Goal: Task Accomplishment & Management: Use online tool/utility

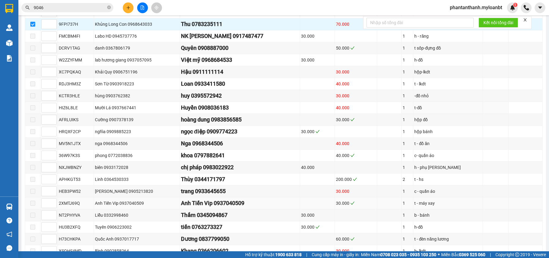
scroll to position [324, 0]
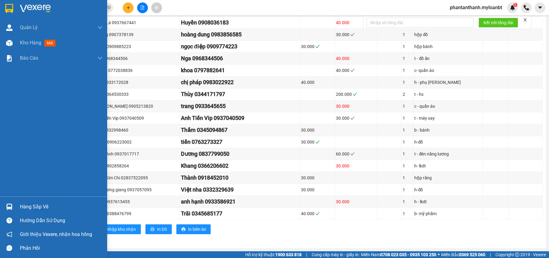
click at [21, 217] on div "Hướng dẫn sử dụng" at bounding box center [61, 220] width 83 height 9
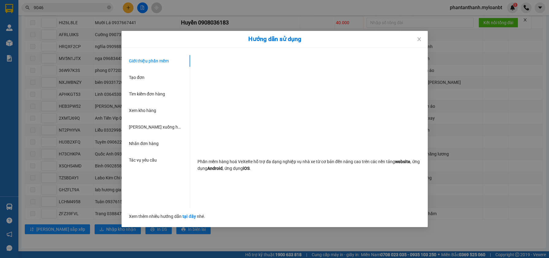
click at [28, 207] on div "Hướng dẫn sử dụng Giới thiệu phần mềm Tạo đơn Tìm kiếm đơn hàng Xem kho hàng Lê…" at bounding box center [274, 129] width 549 height 258
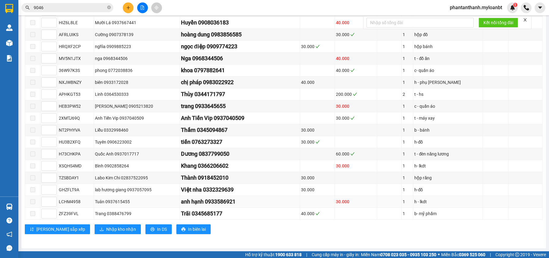
click at [33, 205] on label at bounding box center [32, 201] width 5 height 7
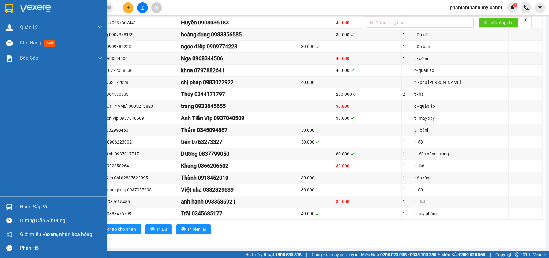
drag, startPoint x: 0, startPoint y: 202, endPoint x: 26, endPoint y: 203, distance: 26.0
click at [1, 202] on div "Hàng sắp về" at bounding box center [53, 207] width 107 height 14
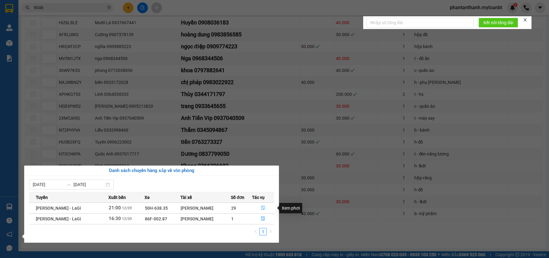
drag, startPoint x: 264, startPoint y: 207, endPoint x: 238, endPoint y: 168, distance: 46.7
click at [265, 206] on button "button" at bounding box center [263, 208] width 22 height 10
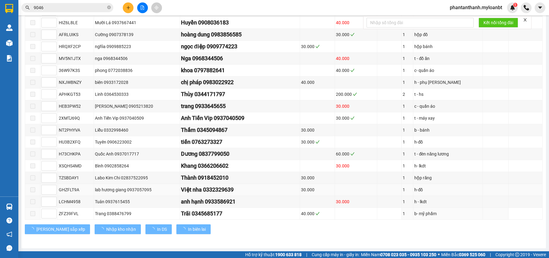
checkbox input "false"
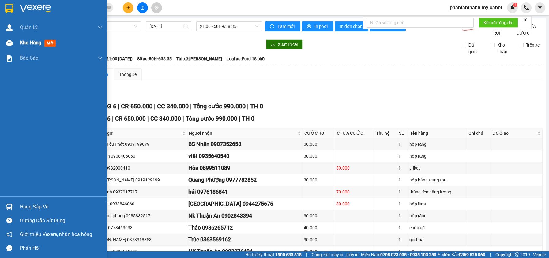
click at [8, 45] on img at bounding box center [9, 43] width 6 height 6
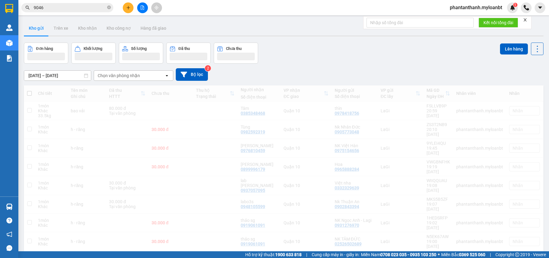
click at [110, 8] on icon "close-circle" at bounding box center [109, 8] width 4 height 4
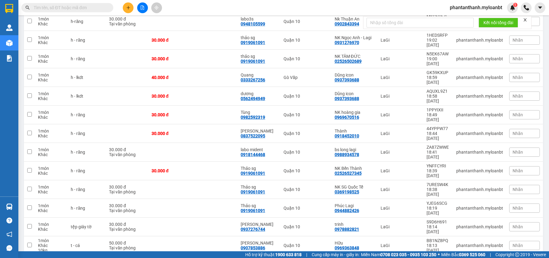
scroll to position [245, 0]
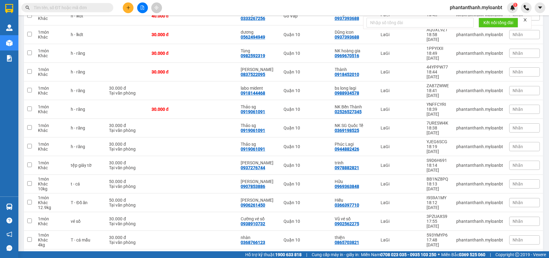
click at [516, 226] on div "100 / trang" at bounding box center [518, 222] width 37 height 11
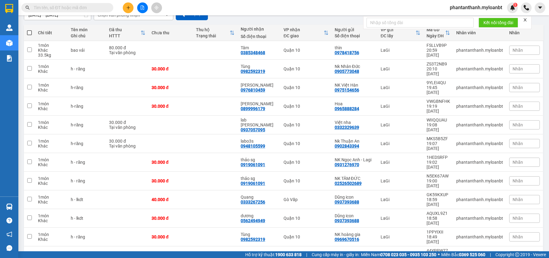
click at [29, 31] on span at bounding box center [29, 32] width 5 height 5
click at [29, 30] on input "checkbox" at bounding box center [29, 30] width 0 height 0
checkbox input "true"
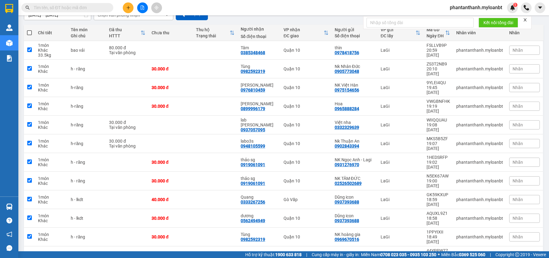
checkbox input "true"
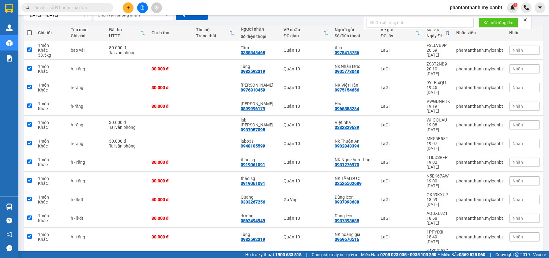
checkbox input "true"
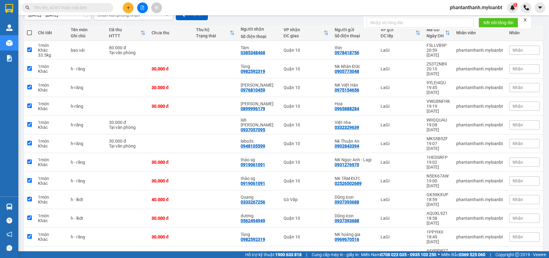
checkbox input "true"
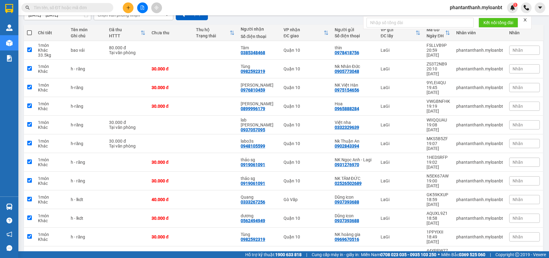
checkbox input "true"
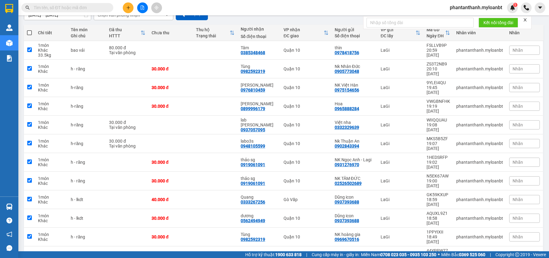
checkbox input "true"
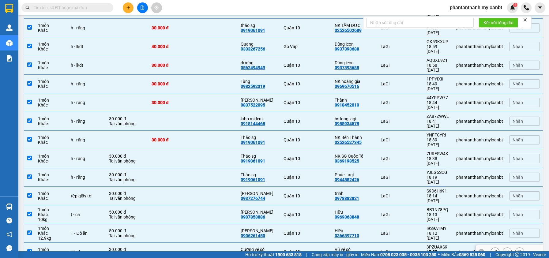
scroll to position [245, 0]
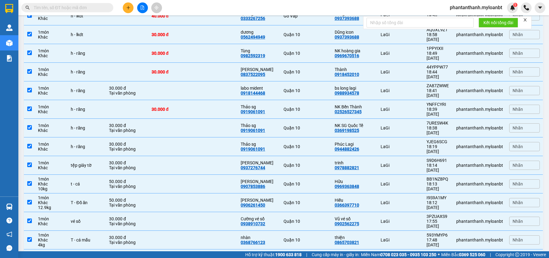
checkbox input "false"
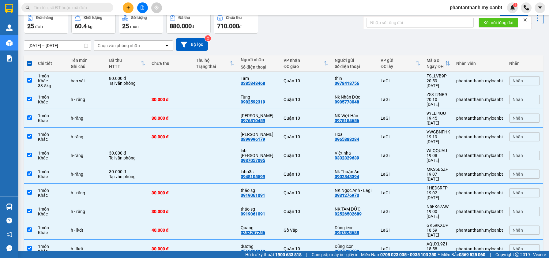
scroll to position [0, 0]
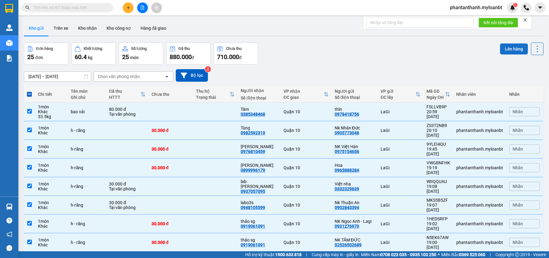
click at [506, 44] on button "Lên hàng" at bounding box center [514, 48] width 28 height 11
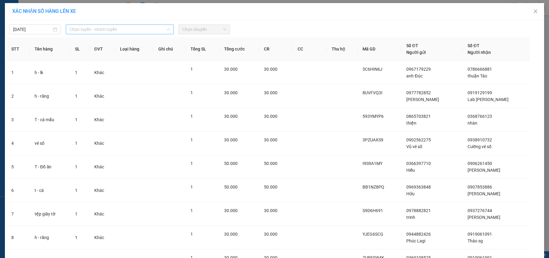
click at [121, 32] on span "Chọn tuyến - nhóm tuyến" at bounding box center [120, 29] width 100 height 9
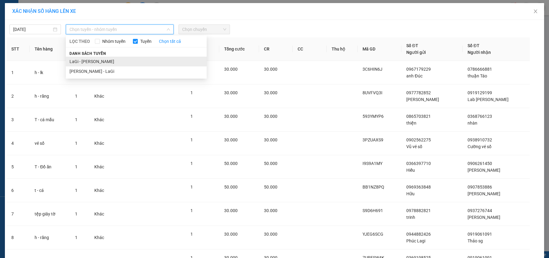
click at [94, 60] on li "LaGi - [PERSON_NAME]" at bounding box center [136, 62] width 141 height 10
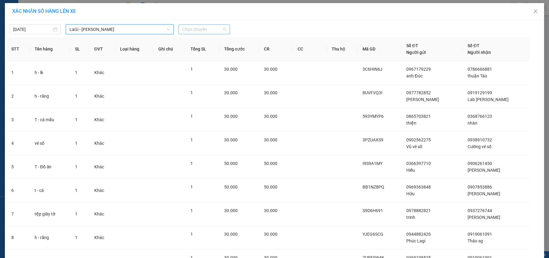
click at [208, 32] on span "Chọn chuyến" at bounding box center [204, 29] width 44 height 9
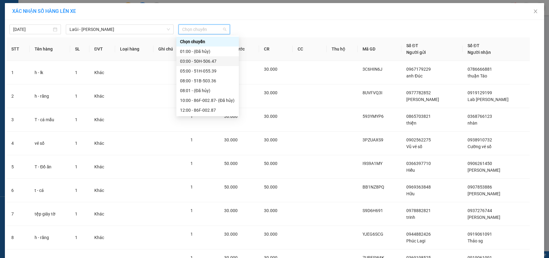
click at [206, 60] on div "03:00 - 50H-506.47" at bounding box center [207, 61] width 55 height 7
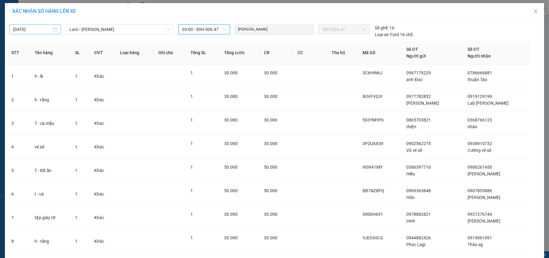
click at [43, 31] on body "Kết quả tìm kiếm ( 27 ) Bộ lọc Mã ĐH Trạng thái Món hàng Thu hộ Tổng cước Chưa …" at bounding box center [274, 129] width 549 height 258
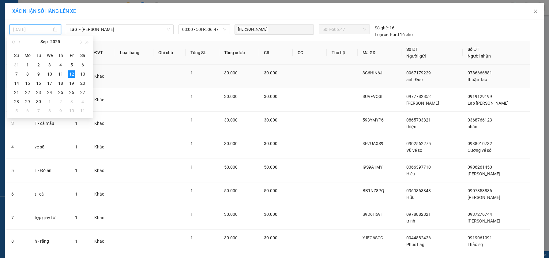
click at [82, 75] on div "13" at bounding box center [82, 73] width 7 height 7
type input "[DATE]"
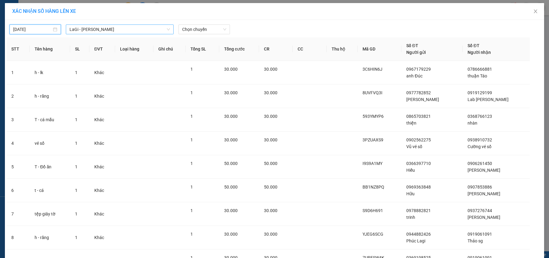
click at [110, 29] on span "LaGi - [PERSON_NAME]" at bounding box center [120, 29] width 100 height 9
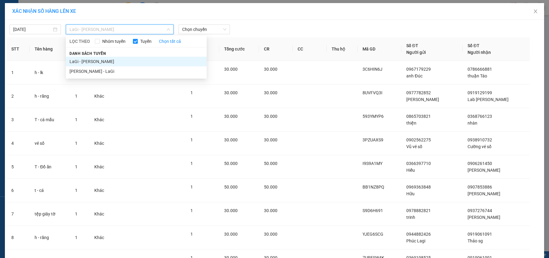
click at [93, 63] on li "LaGi - [PERSON_NAME]" at bounding box center [136, 62] width 141 height 10
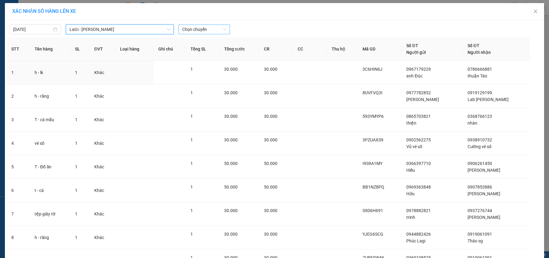
click at [201, 31] on span "Chọn chuyến" at bounding box center [204, 29] width 44 height 9
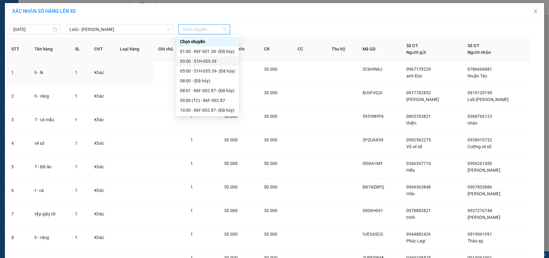
click at [195, 63] on div "03:00 - 51H-055.39" at bounding box center [207, 61] width 55 height 7
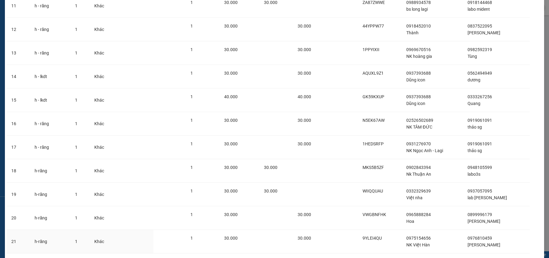
scroll to position [394, 0]
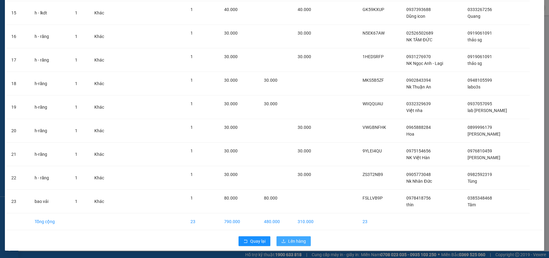
click at [288, 244] on span "Lên hàng" at bounding box center [297, 241] width 18 height 7
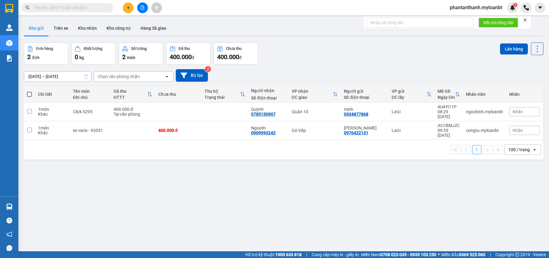
click at [229, 188] on div "ver 1.8.143 Kho gửi Trên xe Kho nhận Kho công nợ Hàng đã giao Đơn hàng 2 đơn Kh…" at bounding box center [283, 147] width 525 height 258
drag, startPoint x: 348, startPoint y: 47, endPoint x: 270, endPoint y: 9, distance: 87.0
click at [348, 49] on div "Đơn hàng 2 đơn Khối lượng 0 kg Số lượng 2 món Đã thu 400.000 đ Chưa thu 400.000…" at bounding box center [284, 54] width 520 height 22
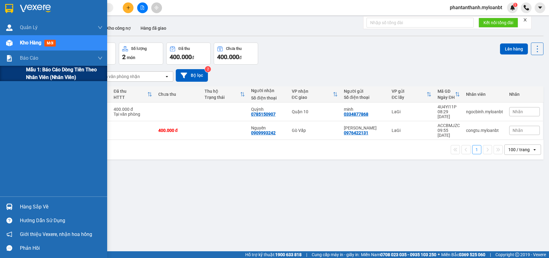
click at [28, 73] on span "Mẫu 1: Báo cáo dòng tiền theo nhân viên (Nhân viên)" at bounding box center [64, 73] width 77 height 15
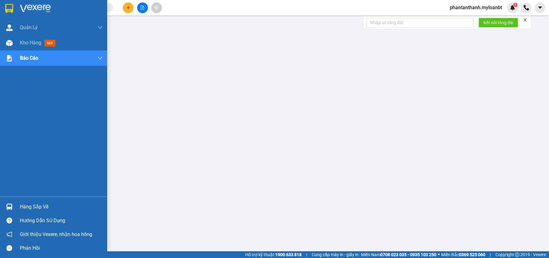
click at [17, 205] on div "Hàng sắp về" at bounding box center [53, 207] width 107 height 14
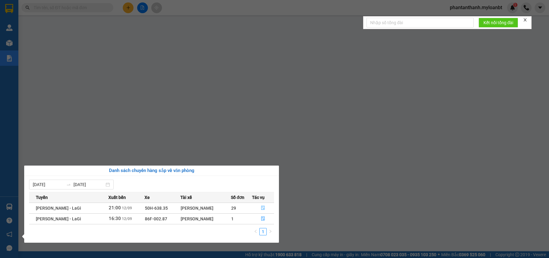
click at [262, 206] on icon "file-done" at bounding box center [263, 208] width 4 height 4
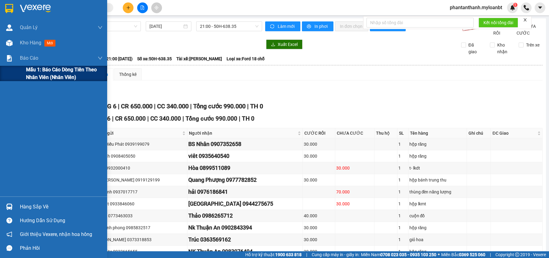
click at [40, 74] on span "Mẫu 1: Báo cáo dòng tiền theo nhân viên (Nhân viên)" at bounding box center [64, 73] width 77 height 15
